Goal: Transaction & Acquisition: Purchase product/service

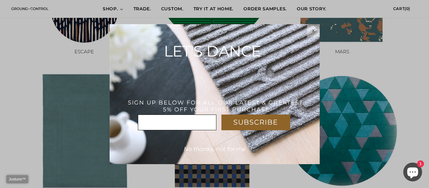
scroll to position [495, 0]
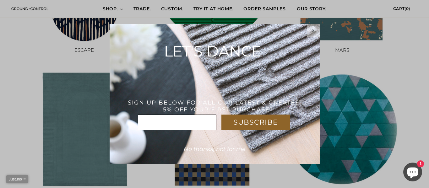
click at [209, 0] on html "Justuno™ ✕ SUBSCRIBE * x LET'S DANCE THANK YOU! USE CODE : WELCOME5%OFF SIGN UP…" at bounding box center [214, 0] width 429 height 0
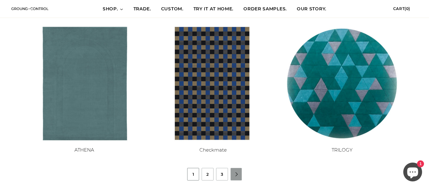
scroll to position [550, 0]
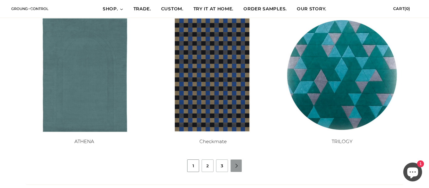
click at [207, 142] on link "Checkmate" at bounding box center [212, 141] width 27 height 6
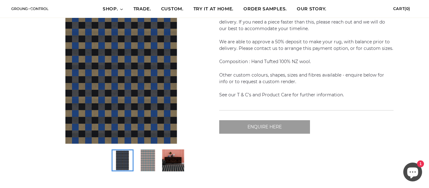
scroll to position [0, 349]
click at [179, 155] on img at bounding box center [173, 160] width 20 height 20
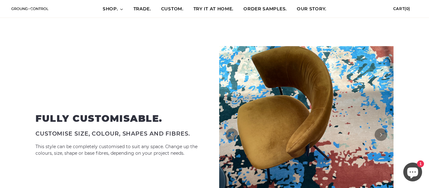
scroll to position [279, 0]
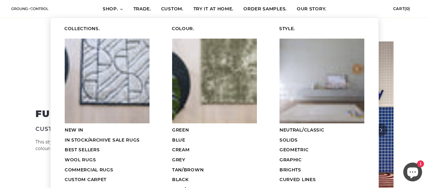
click at [120, 9] on icon at bounding box center [121, 10] width 3 height 2
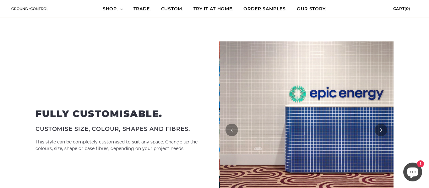
scroll to position [0, 349]
click at [120, 9] on icon at bounding box center [121, 10] width 3 height 2
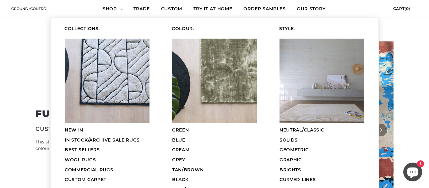
scroll to position [0, 0]
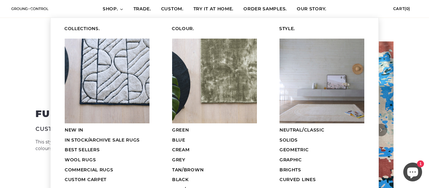
click at [178, 140] on span "BLUE" at bounding box center [178, 140] width 13 height 6
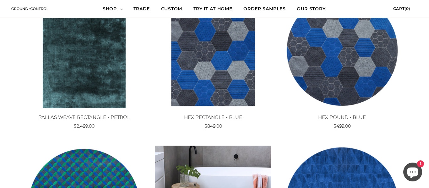
scroll to position [128, 0]
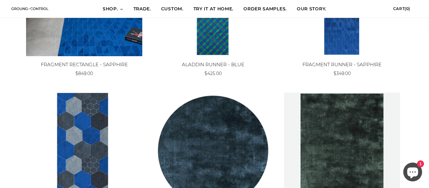
drag, startPoint x: 429, startPoint y: 4, endPoint x: 426, endPoint y: 112, distance: 107.7
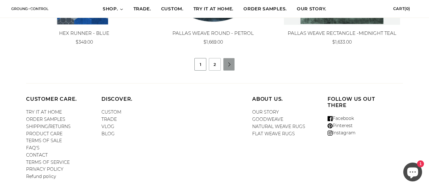
scroll to position [690, 0]
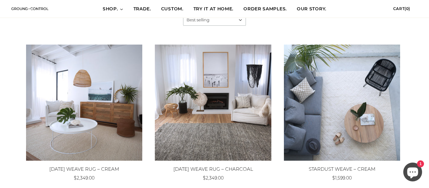
scroll to position [550, 0]
